Goal: Task Accomplishment & Management: Use online tool/utility

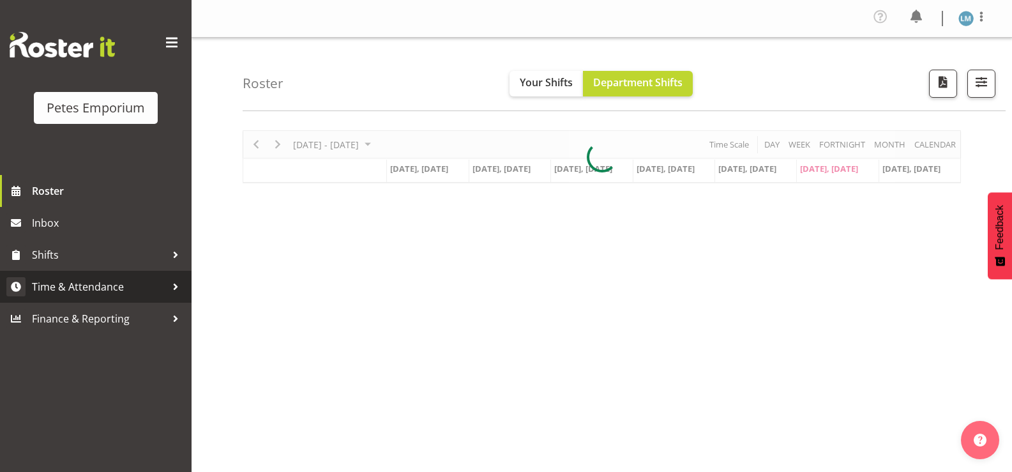
click at [118, 285] on span "Time & Attendance" at bounding box center [99, 286] width 134 height 19
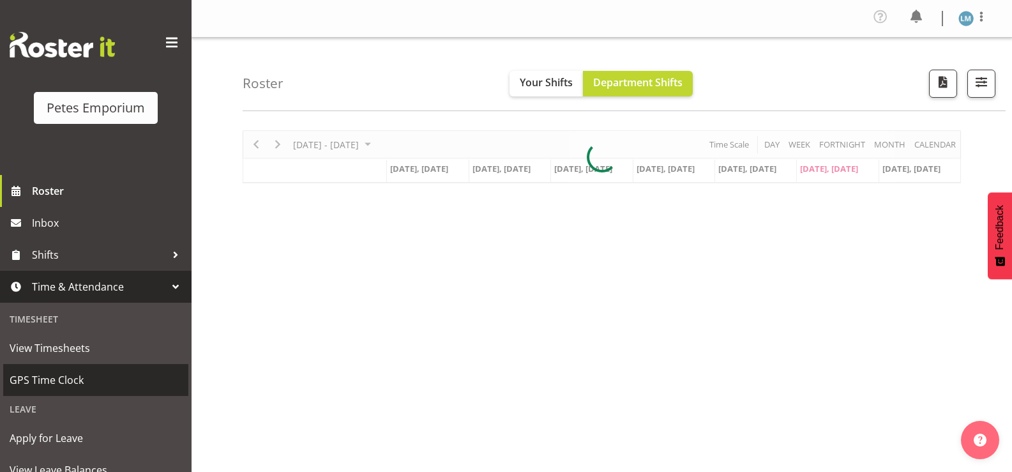
click at [121, 380] on span "GPS Time Clock" at bounding box center [96, 379] width 172 height 19
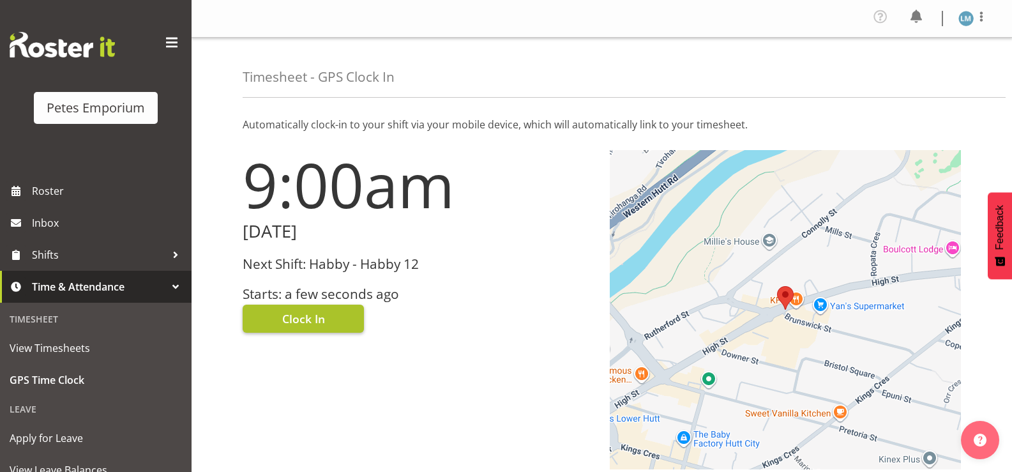
click at [327, 318] on button "Clock In" at bounding box center [303, 318] width 121 height 28
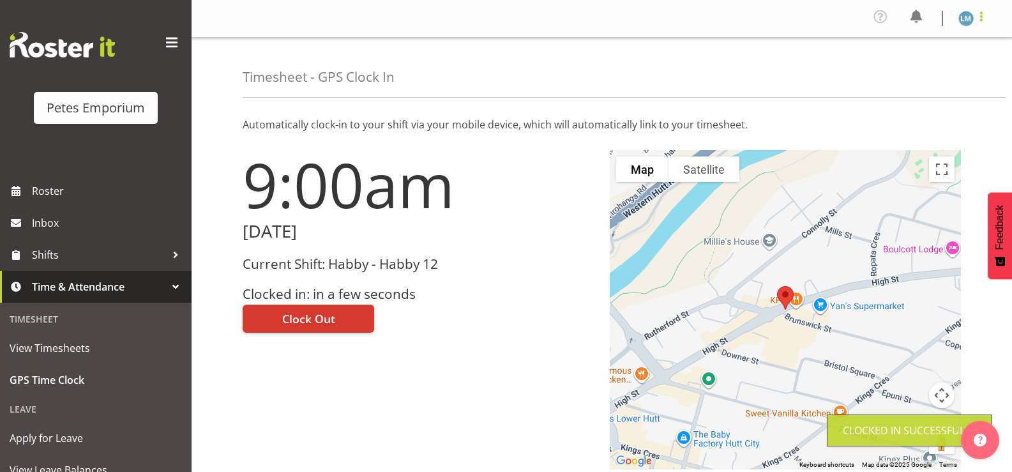
click at [974, 17] on span at bounding box center [980, 16] width 15 height 15
click at [912, 73] on link "Log Out" at bounding box center [927, 70] width 123 height 23
